Goal: Task Accomplishment & Management: Manage account settings

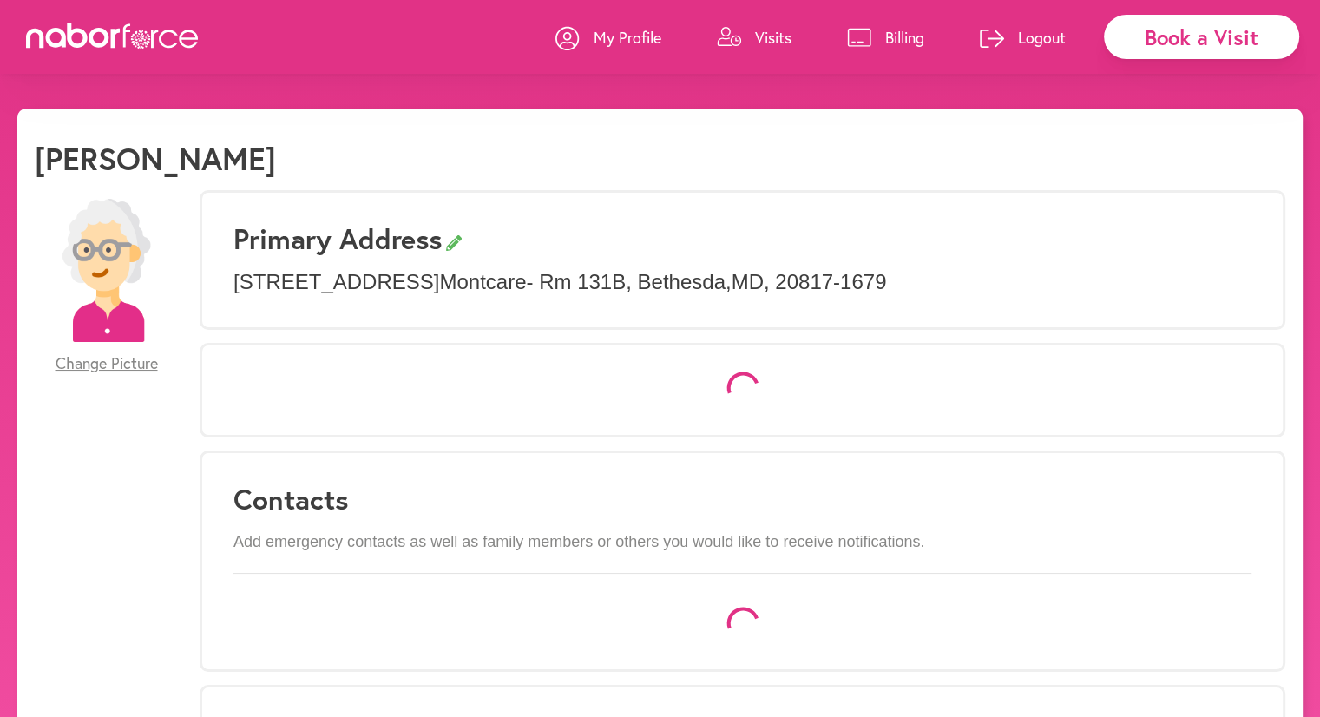
select select "*"
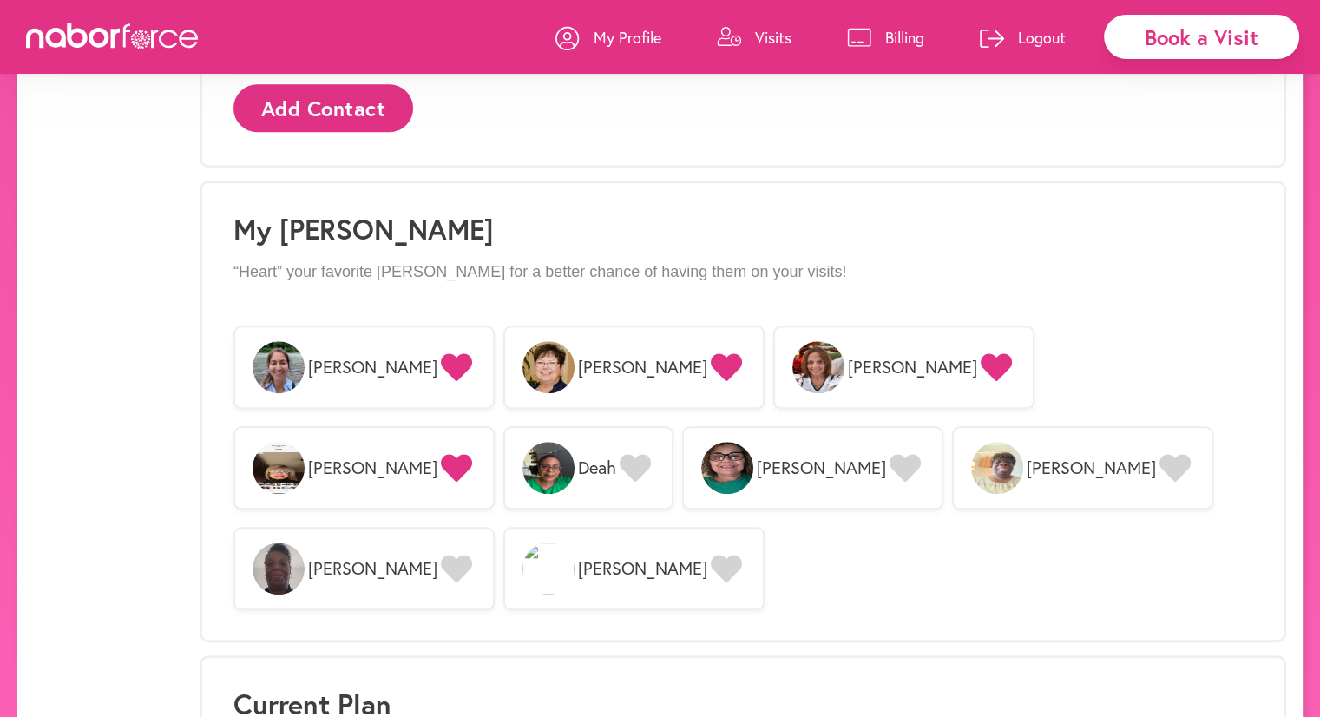
scroll to position [1397, 0]
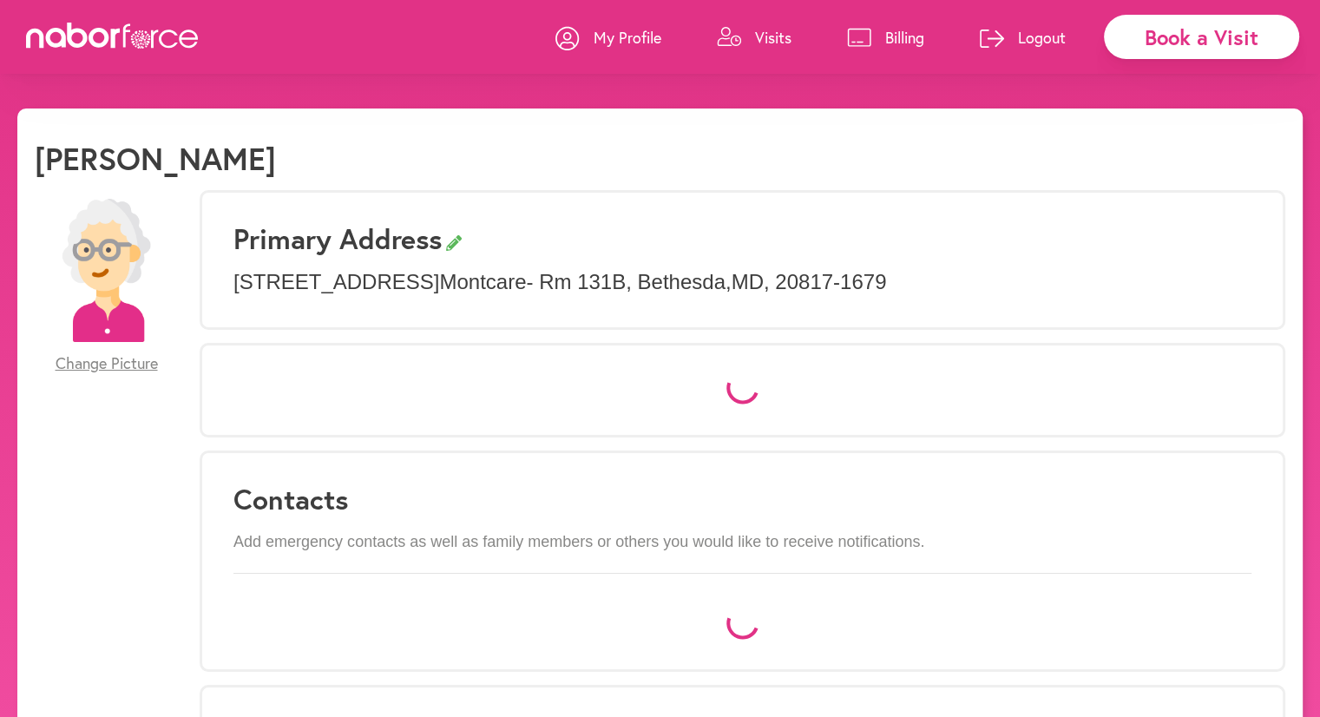
select select "*"
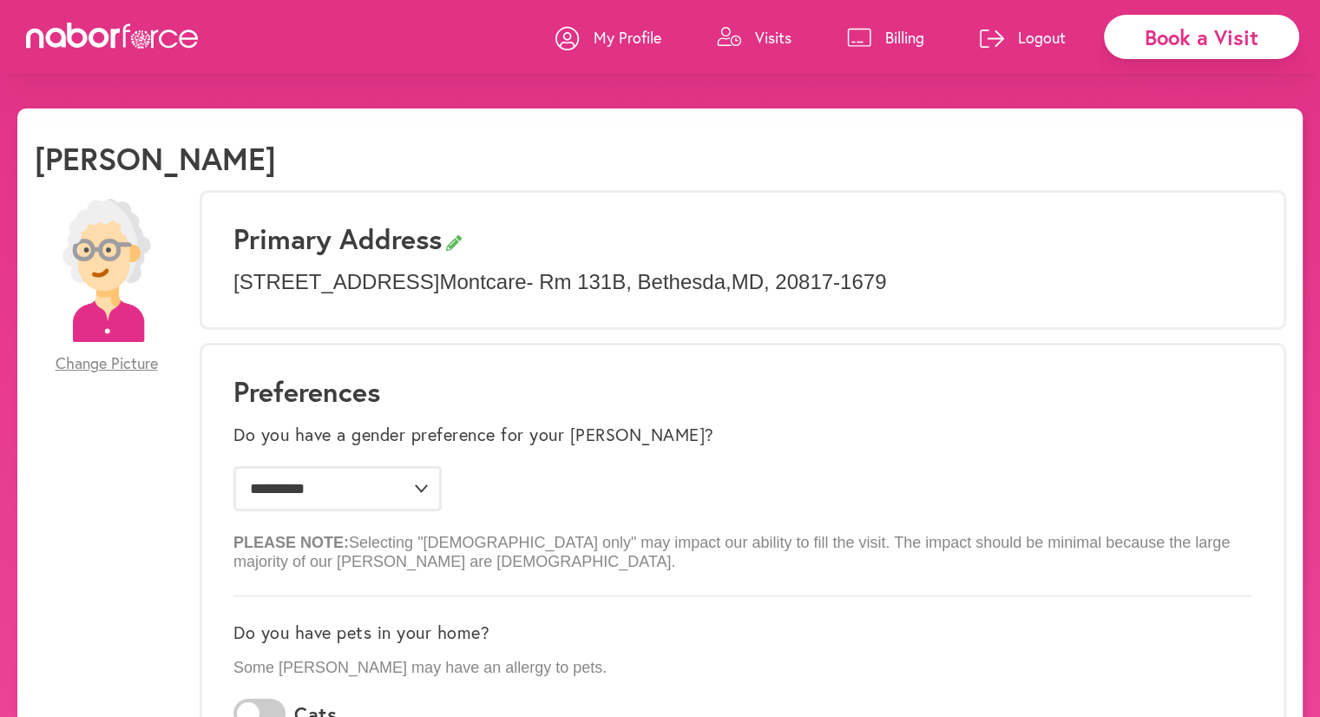
click at [767, 49] on link "Visits" at bounding box center [754, 37] width 75 height 52
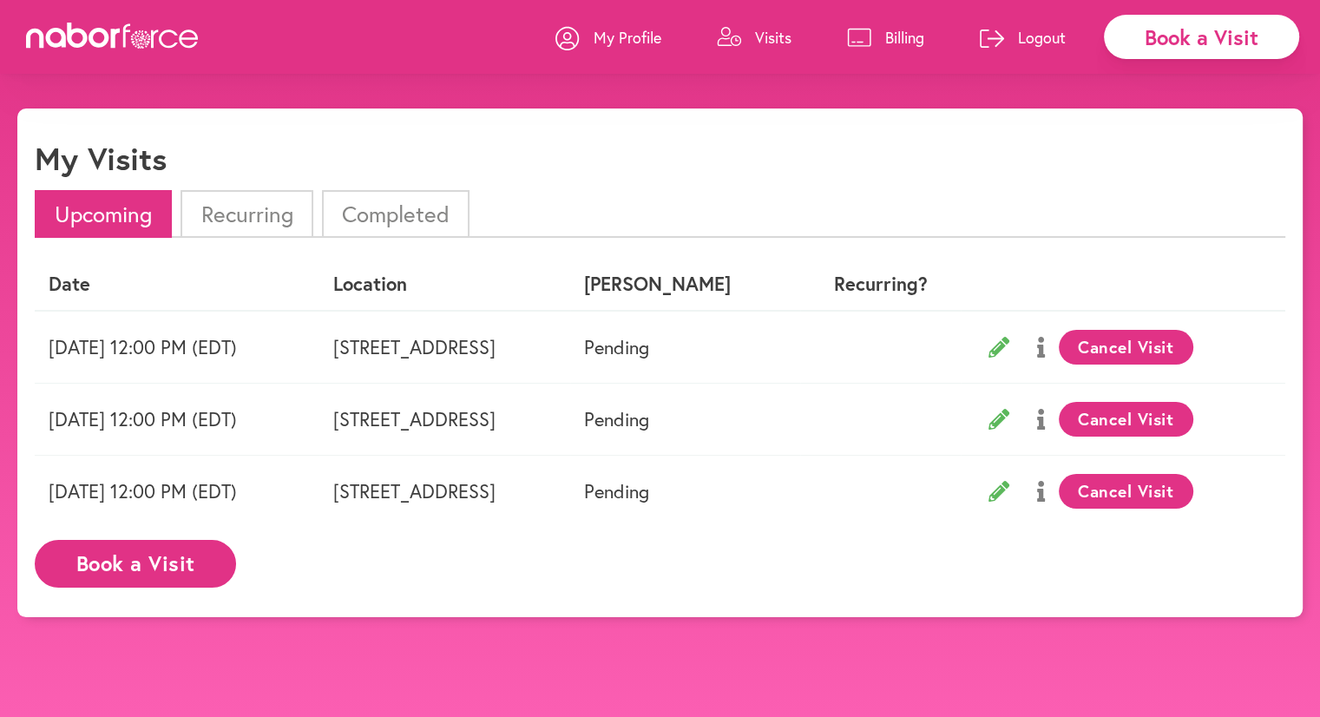
click at [971, 92] on html "close Book a Visit My Profile Visits Billing Logout close My Visits Upcoming Re…" at bounding box center [660, 412] width 1320 height 825
click at [1084, 138] on div "close My Visits Upcoming Recurring Completed Date Location Nabor Recurring? Tue…" at bounding box center [659, 362] width 1285 height 509
